Goal: Transaction & Acquisition: Purchase product/service

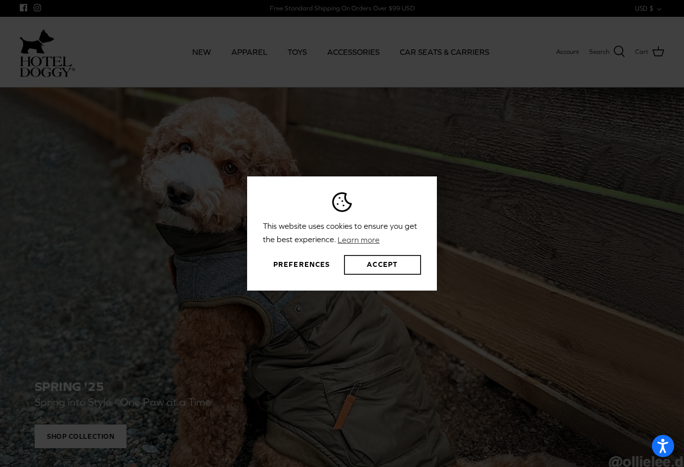
click at [384, 264] on button "Accept" at bounding box center [382, 265] width 77 height 20
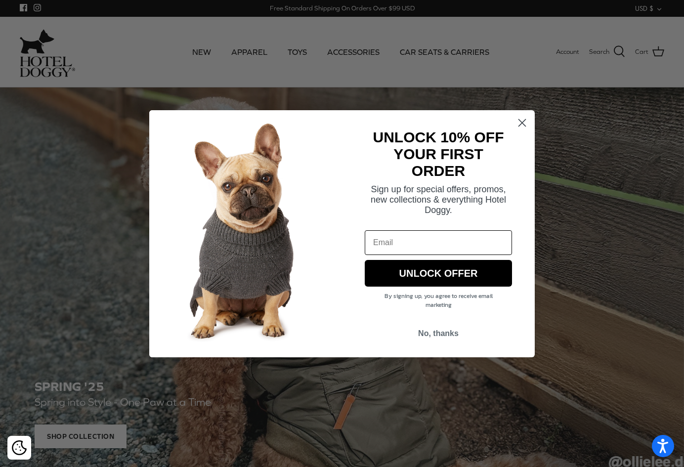
click at [526, 119] on circle "Close dialog" at bounding box center [522, 122] width 16 height 16
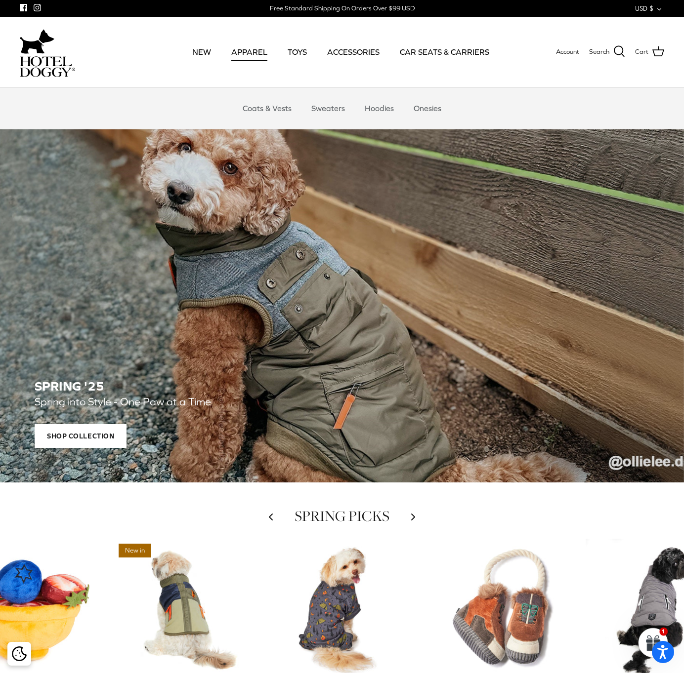
click at [249, 56] on link "APPAREL" at bounding box center [249, 52] width 54 height 34
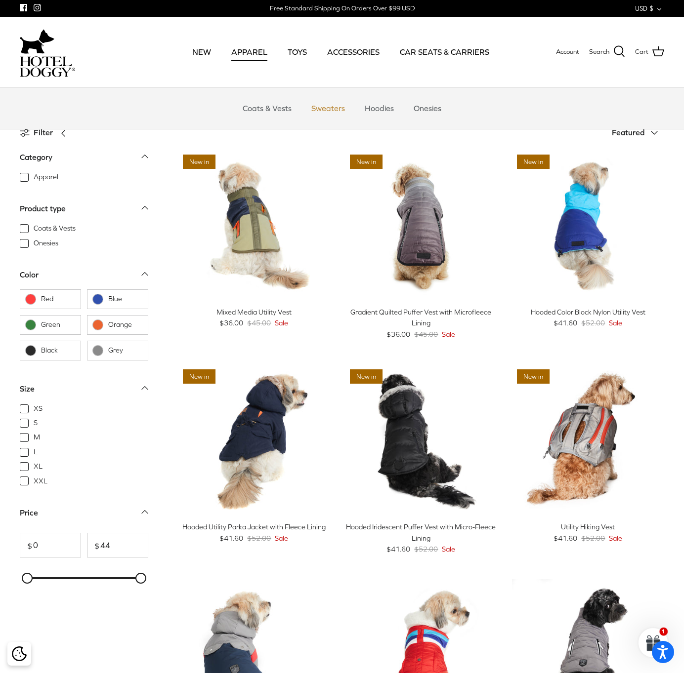
click at [326, 112] on link "Sweaters" at bounding box center [327, 108] width 51 height 30
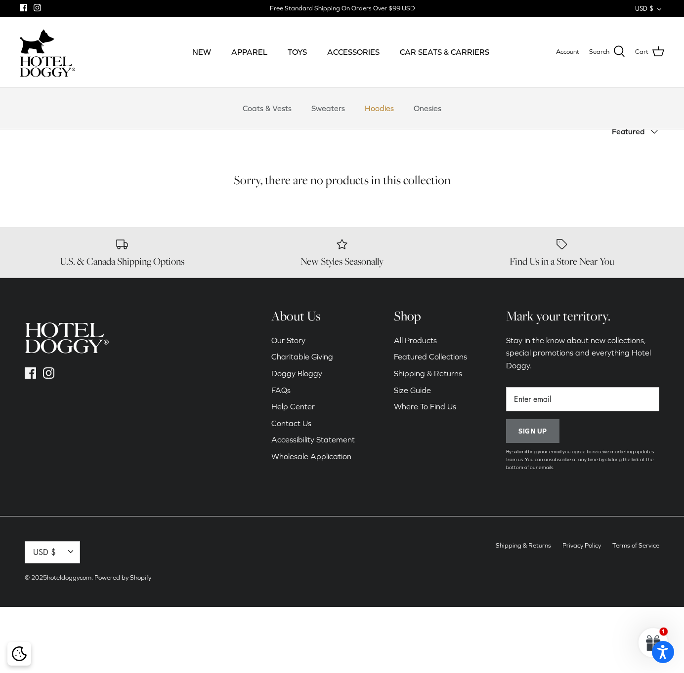
click at [389, 111] on link "Hoodies" at bounding box center [379, 108] width 47 height 30
click at [426, 114] on link "Onesies" at bounding box center [427, 108] width 45 height 30
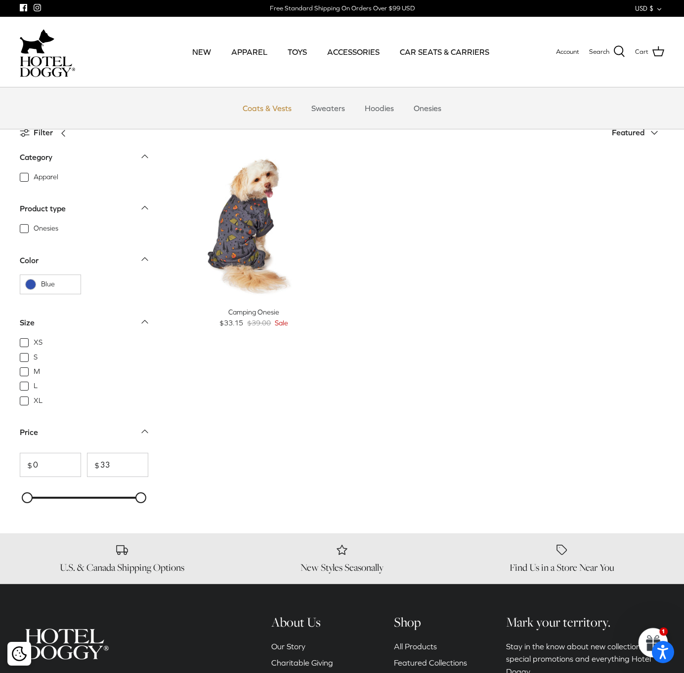
click at [245, 107] on link "Coats & Vests" at bounding box center [267, 108] width 67 height 30
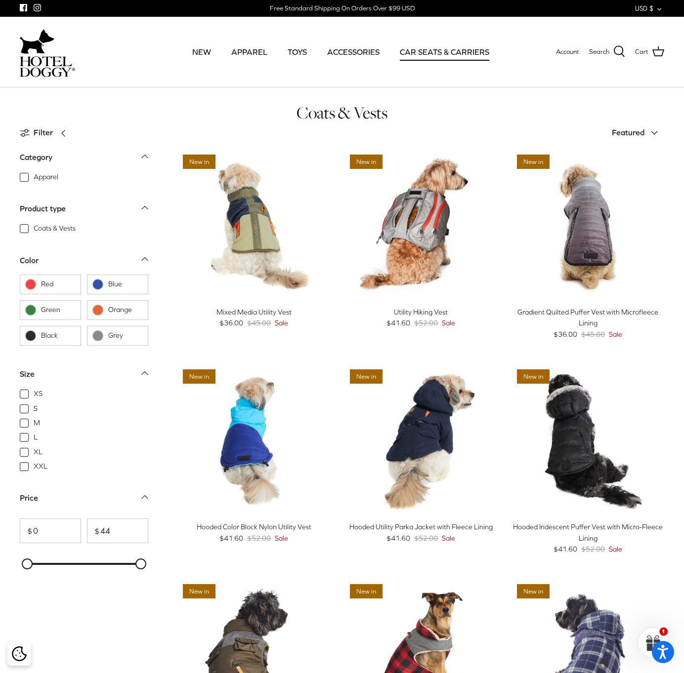
click at [422, 52] on link "CAR SEATS & CARRIERS" at bounding box center [444, 52] width 107 height 34
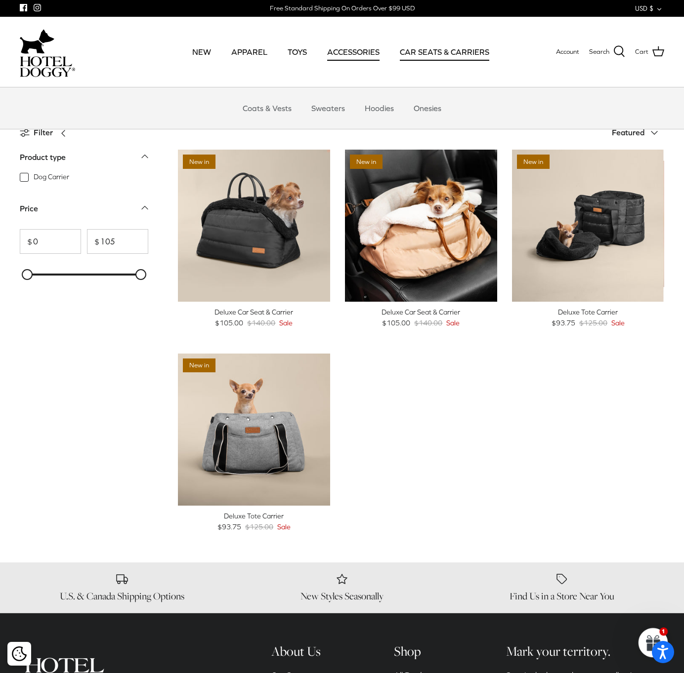
click at [365, 48] on link "ACCESSORIES" at bounding box center [353, 52] width 70 height 34
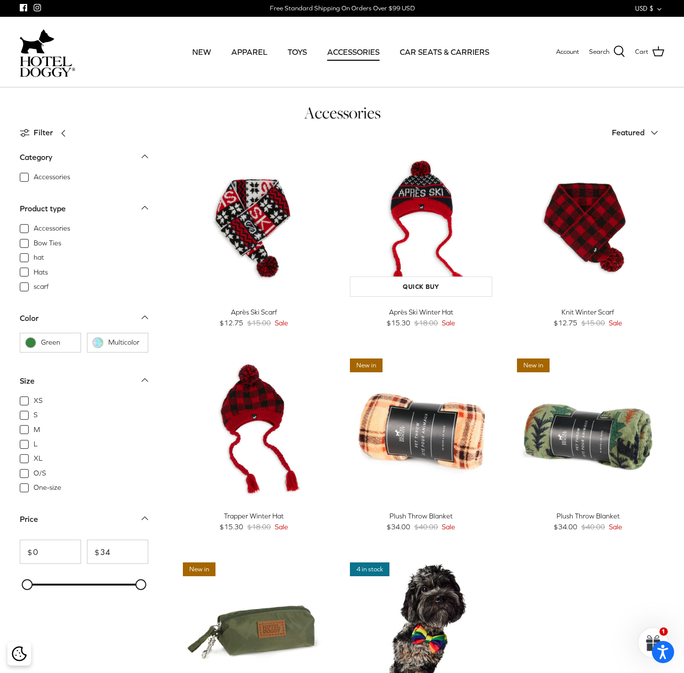
click at [410, 273] on img "Après Ski Winter Hat" at bounding box center [421, 226] width 152 height 152
